Goal: Obtain resource: Download file/media

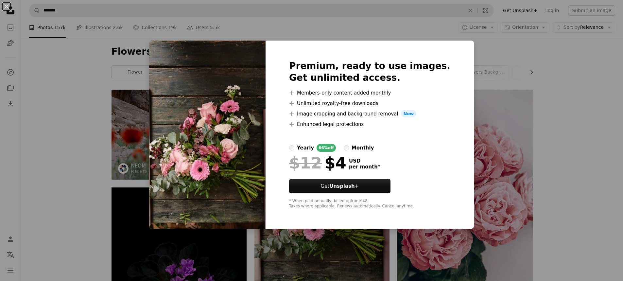
scroll to position [65, 0]
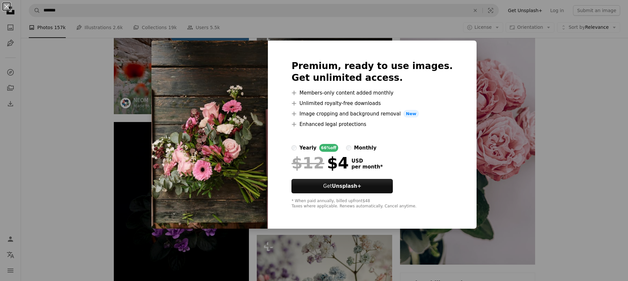
click at [231, 154] on img at bounding box center [210, 135] width 117 height 189
click at [478, 158] on div "An X shape Premium, ready to use images. Get unlimited access. A plus sign Memb…" at bounding box center [314, 140] width 628 height 281
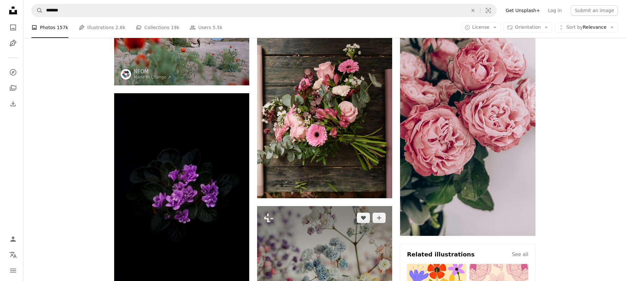
scroll to position [164, 0]
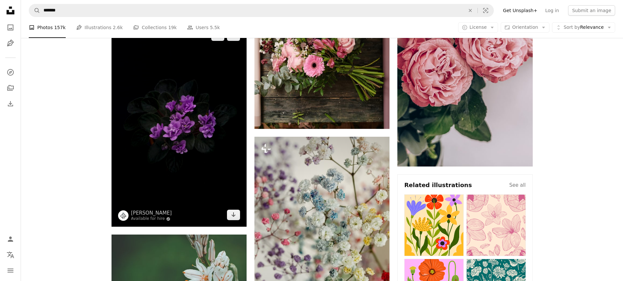
drag, startPoint x: 178, startPoint y: 125, endPoint x: 221, endPoint y: 99, distance: 50.3
click at [221, 99] on img at bounding box center [179, 125] width 135 height 203
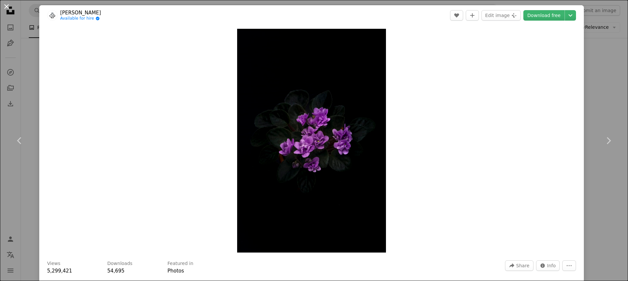
click at [7, 6] on button "An X shape" at bounding box center [7, 7] width 8 height 8
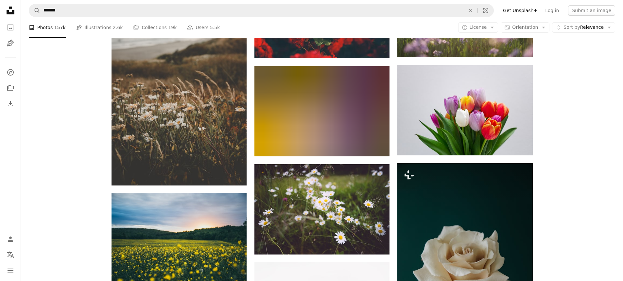
scroll to position [10440, 0]
